Goal: Find specific page/section: Find specific page/section

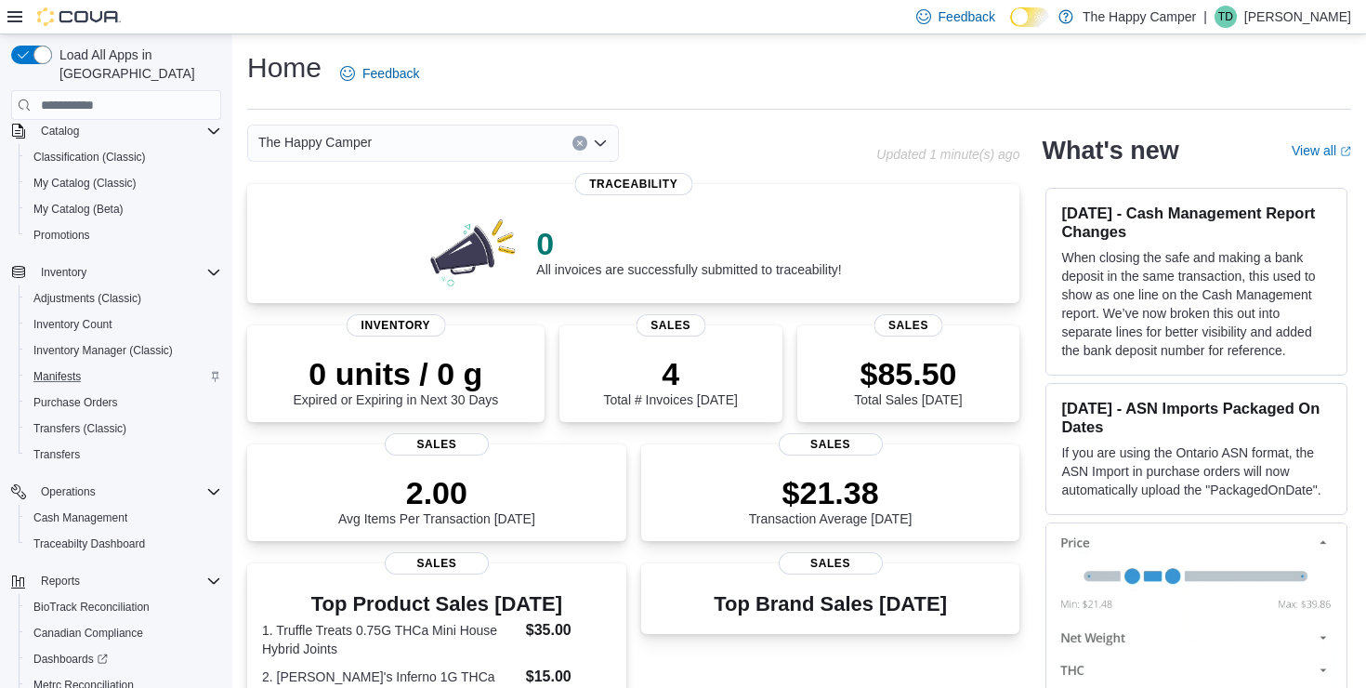
scroll to position [280, 0]
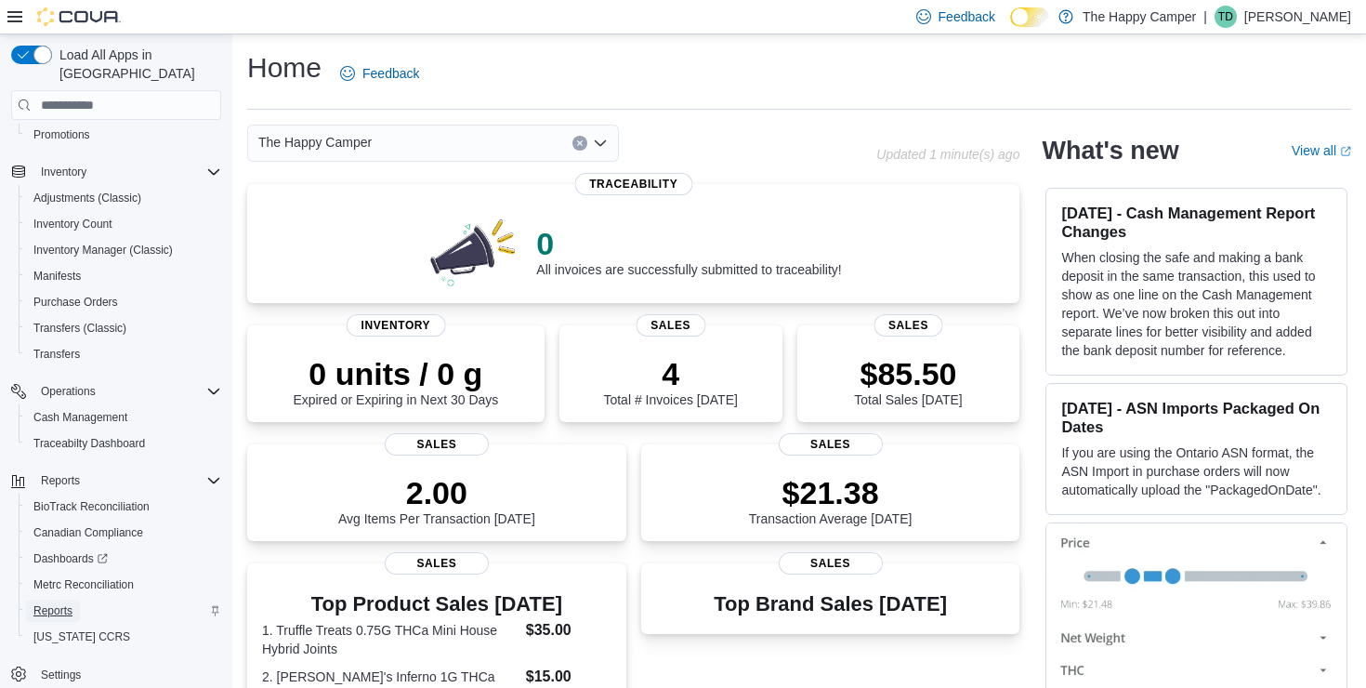
click at [52, 603] on span "Reports" at bounding box center [52, 610] width 39 height 15
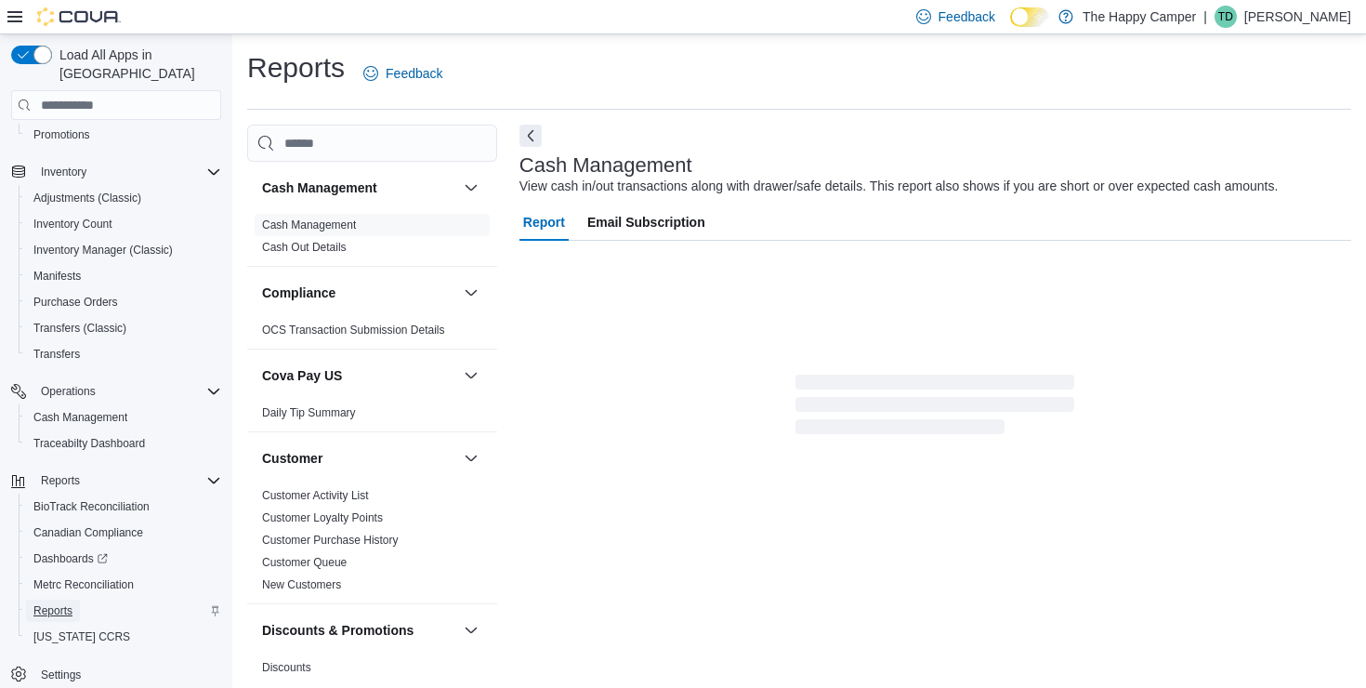
scroll to position [5, 0]
